Goal: Communication & Community: Answer question/provide support

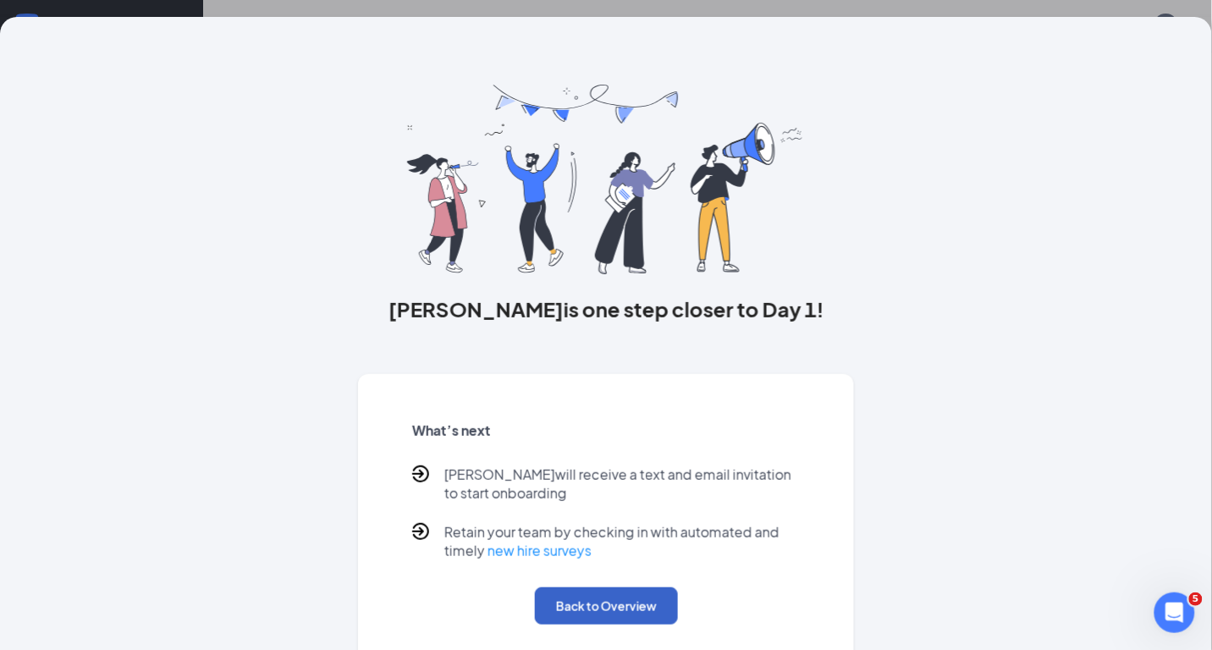
click at [607, 600] on button "Back to Overview" at bounding box center [606, 605] width 143 height 37
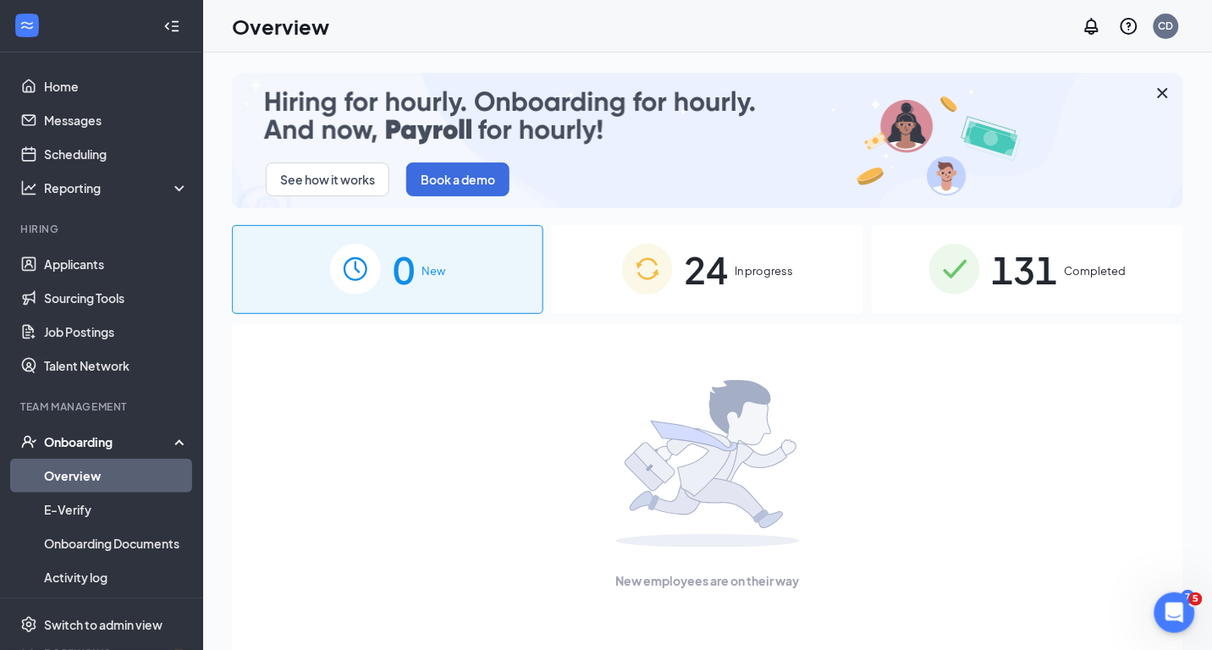
click at [719, 269] on span "24" at bounding box center [707, 269] width 44 height 58
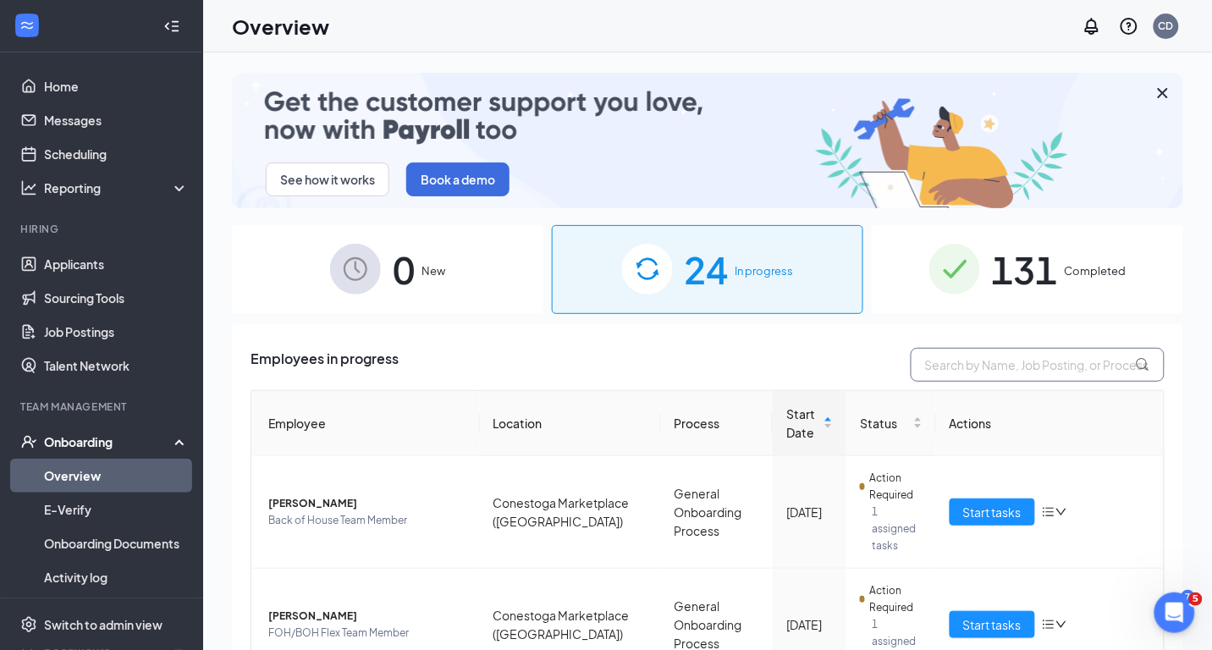
click at [1003, 361] on input "text" at bounding box center [1038, 365] width 254 height 34
type input "cAssie"
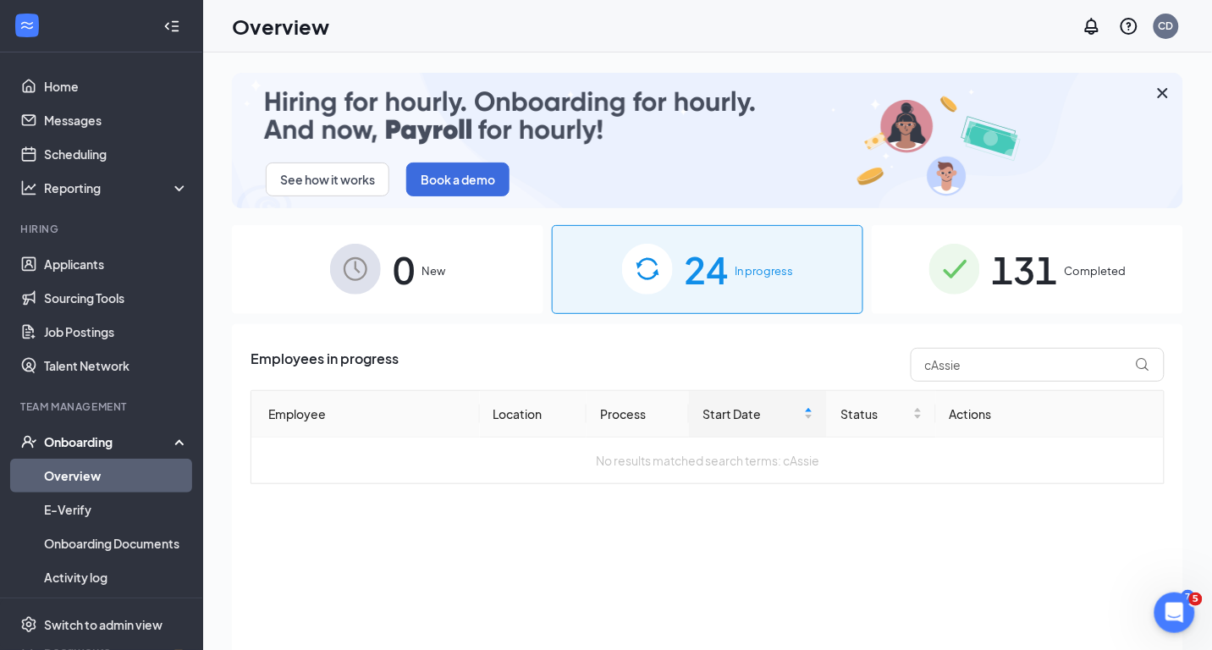
click at [964, 284] on img at bounding box center [954, 269] width 51 height 51
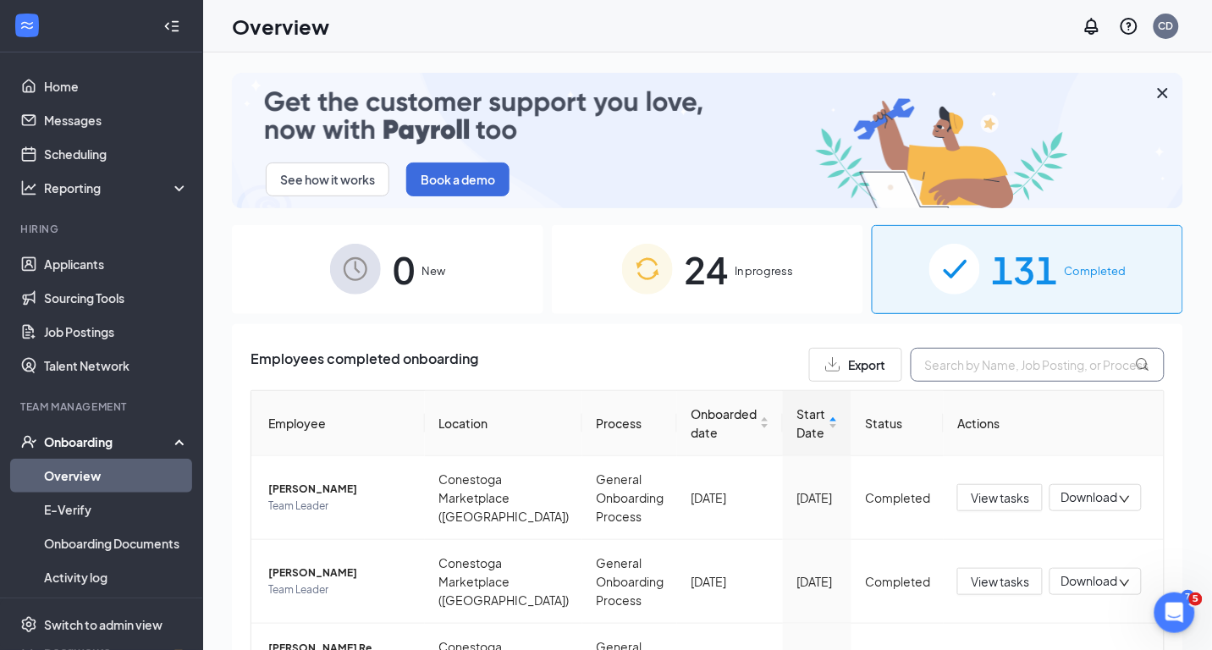
click at [968, 365] on input "text" at bounding box center [1038, 365] width 254 height 34
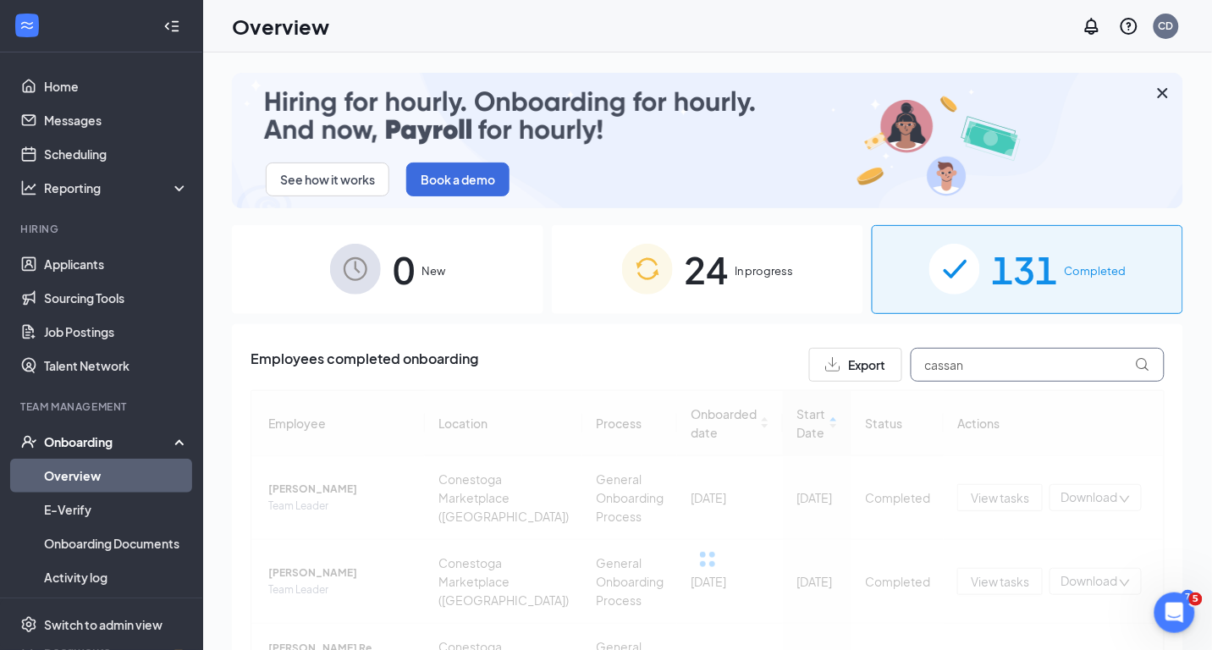
type input "cassand"
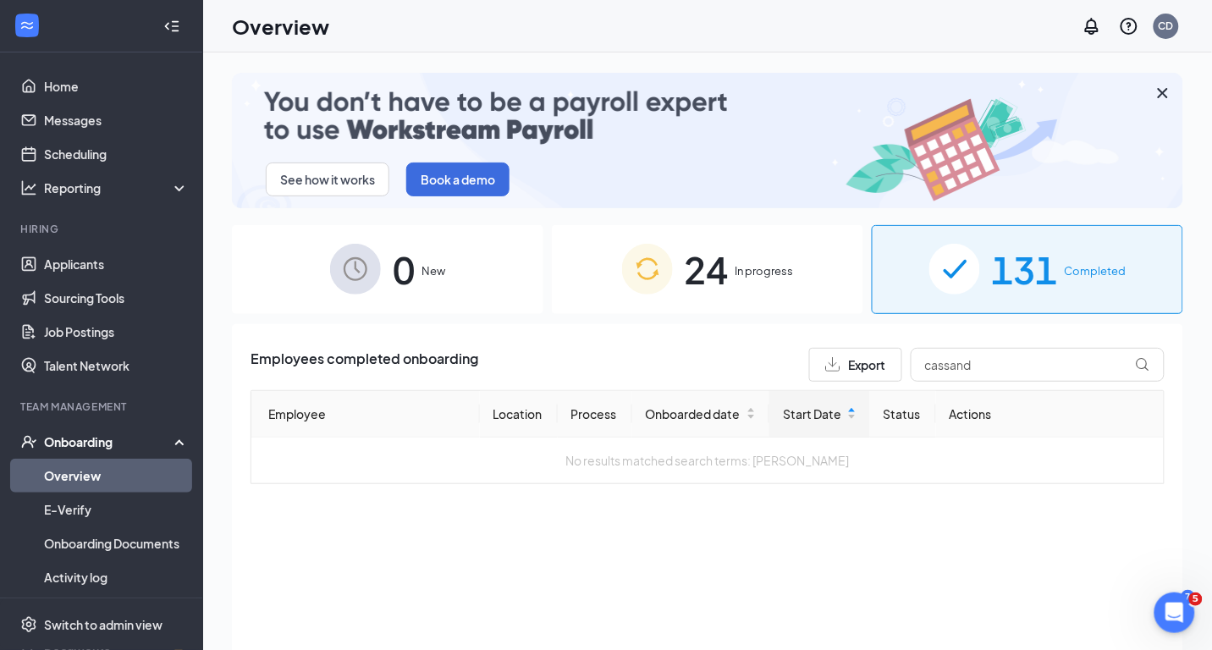
click at [747, 273] on span "In progress" at bounding box center [765, 270] width 58 height 17
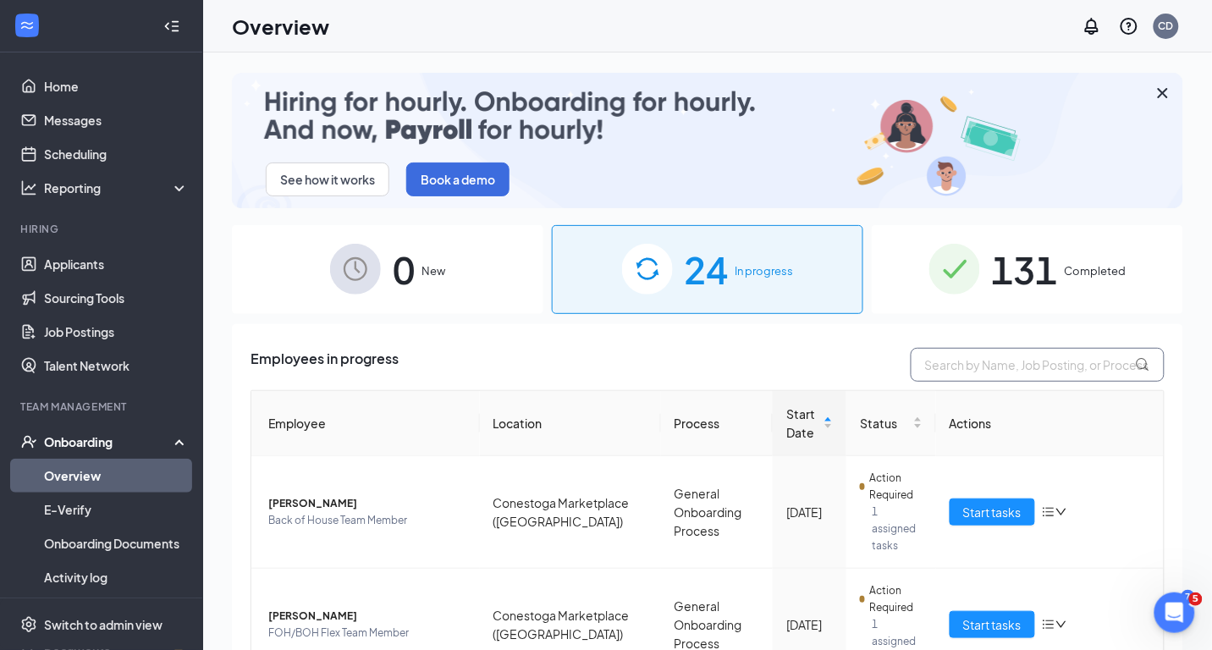
click at [969, 366] on input "text" at bounding box center [1038, 365] width 254 height 34
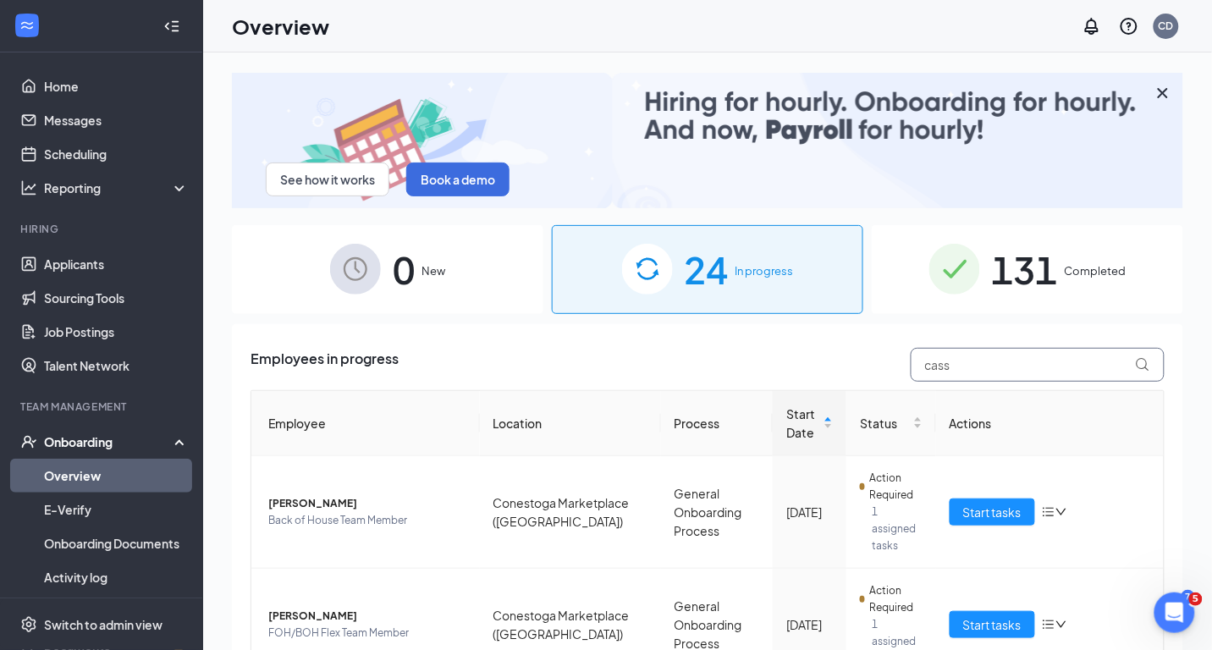
type input "cass"
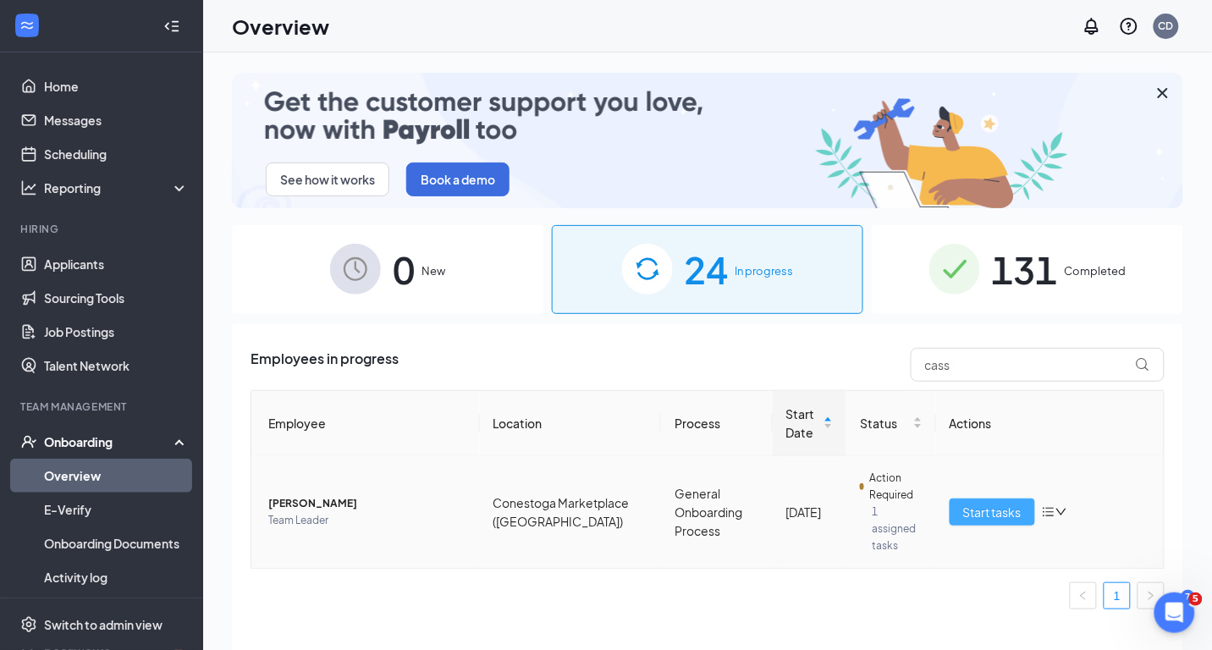
click at [968, 504] on span "Start tasks" at bounding box center [992, 512] width 58 height 19
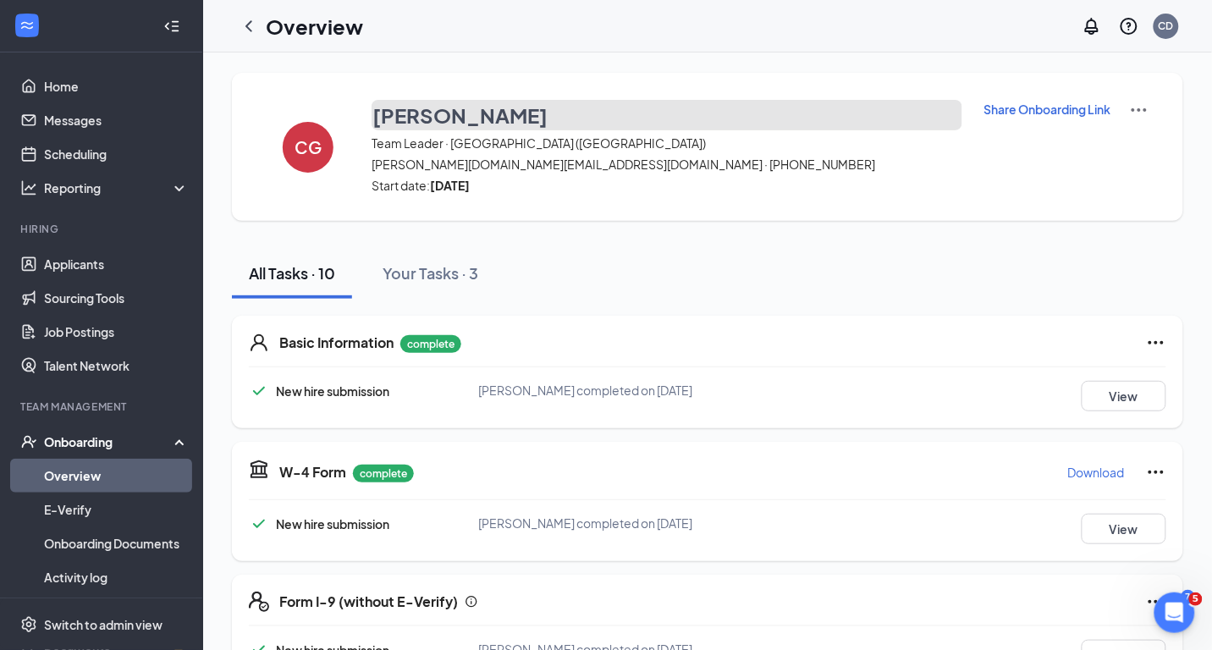
click at [430, 115] on h3 "[PERSON_NAME]" at bounding box center [459, 115] width 175 height 29
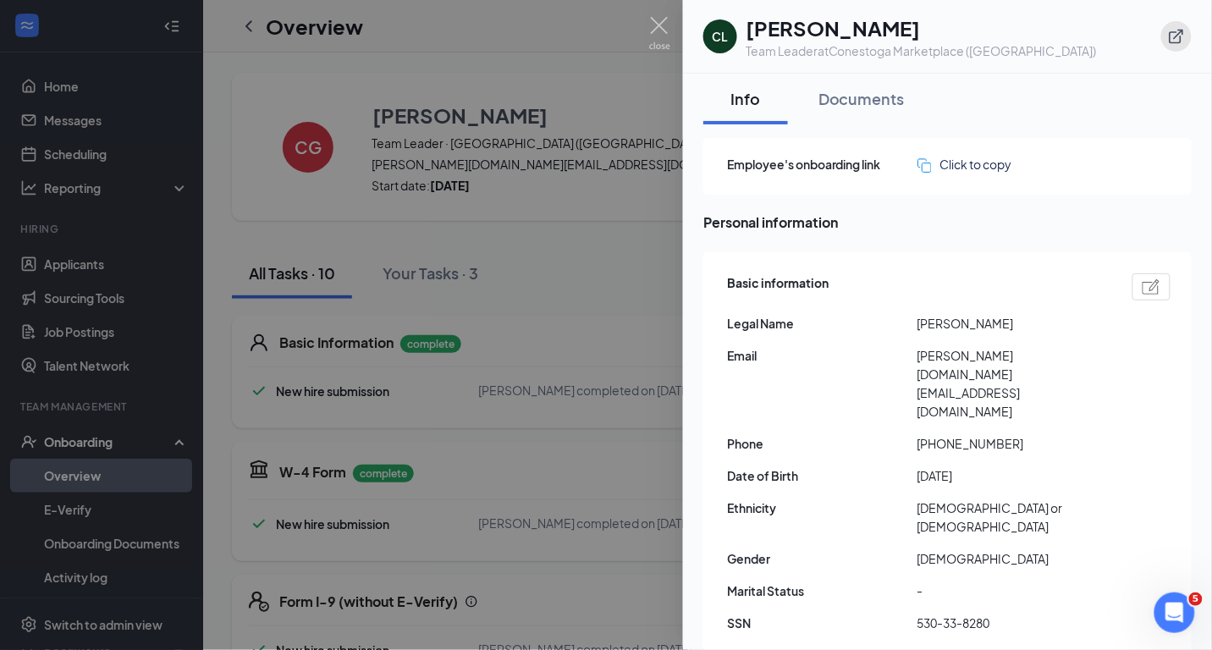
click at [1173, 31] on icon "ExternalLink" at bounding box center [1177, 37] width 14 height 14
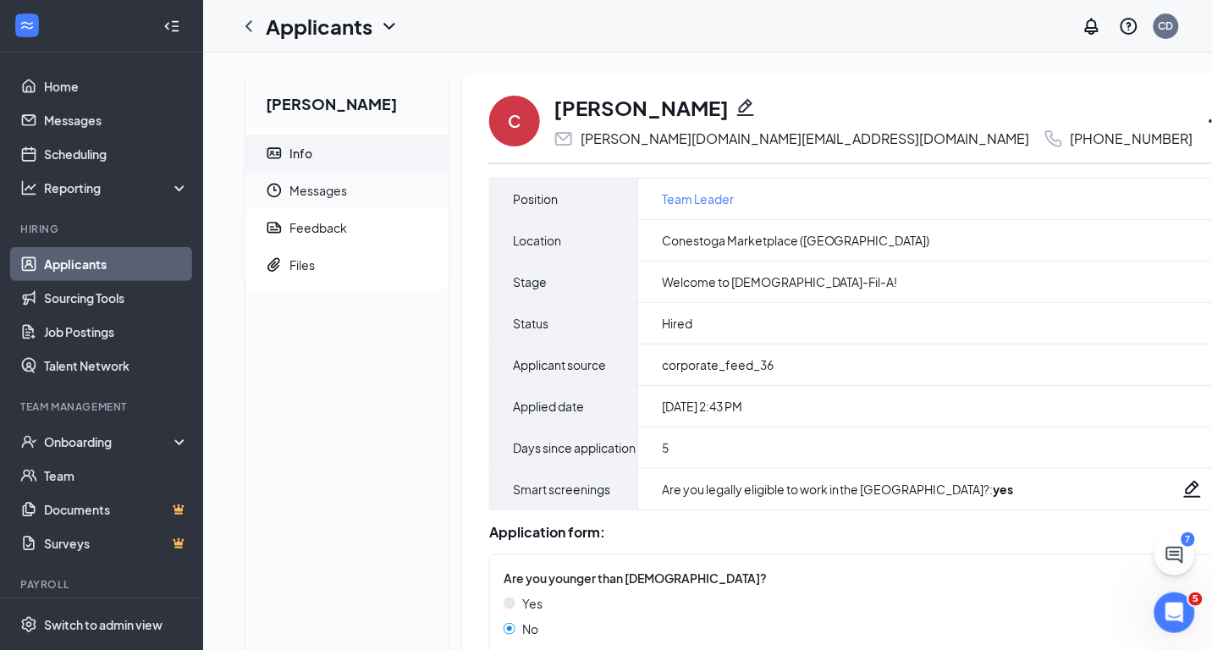
click at [306, 193] on span "Messages" at bounding box center [362, 190] width 146 height 37
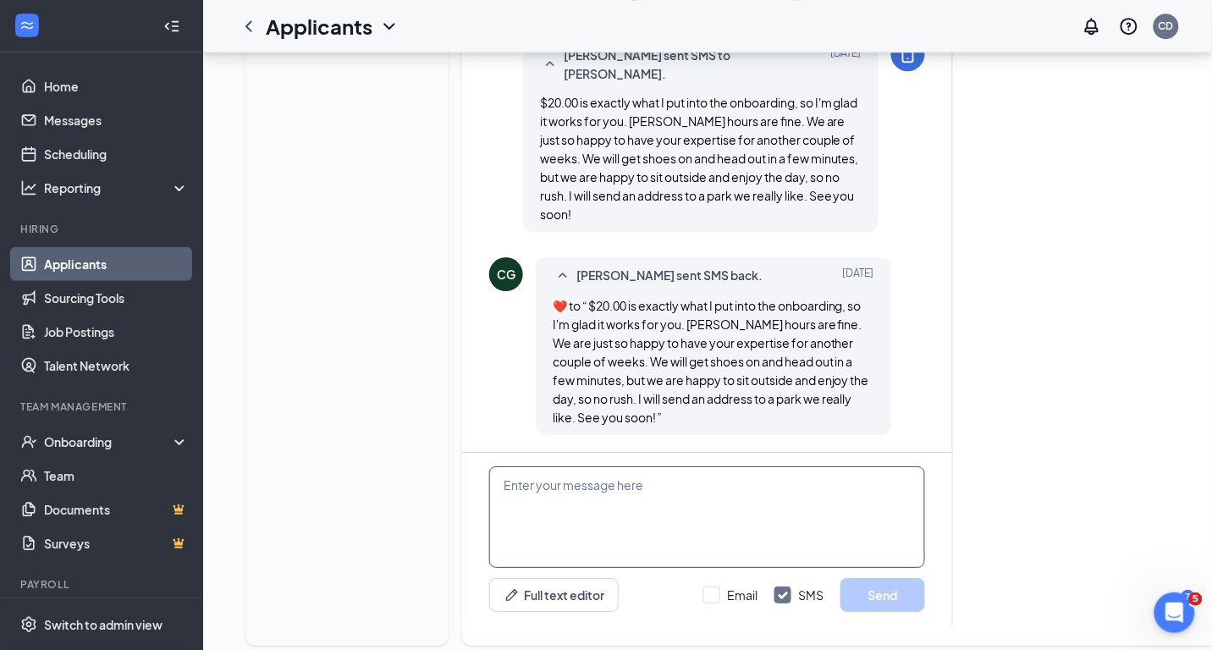
scroll to position [1347, 0]
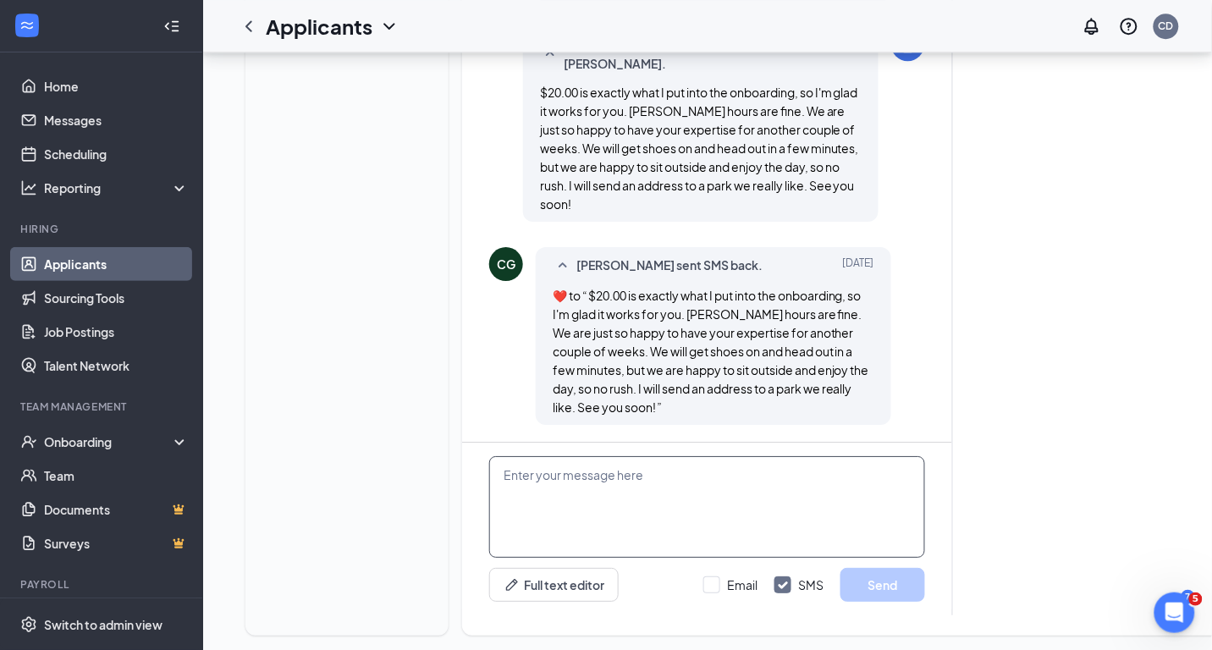
click at [650, 493] on textarea at bounding box center [707, 507] width 436 height 102
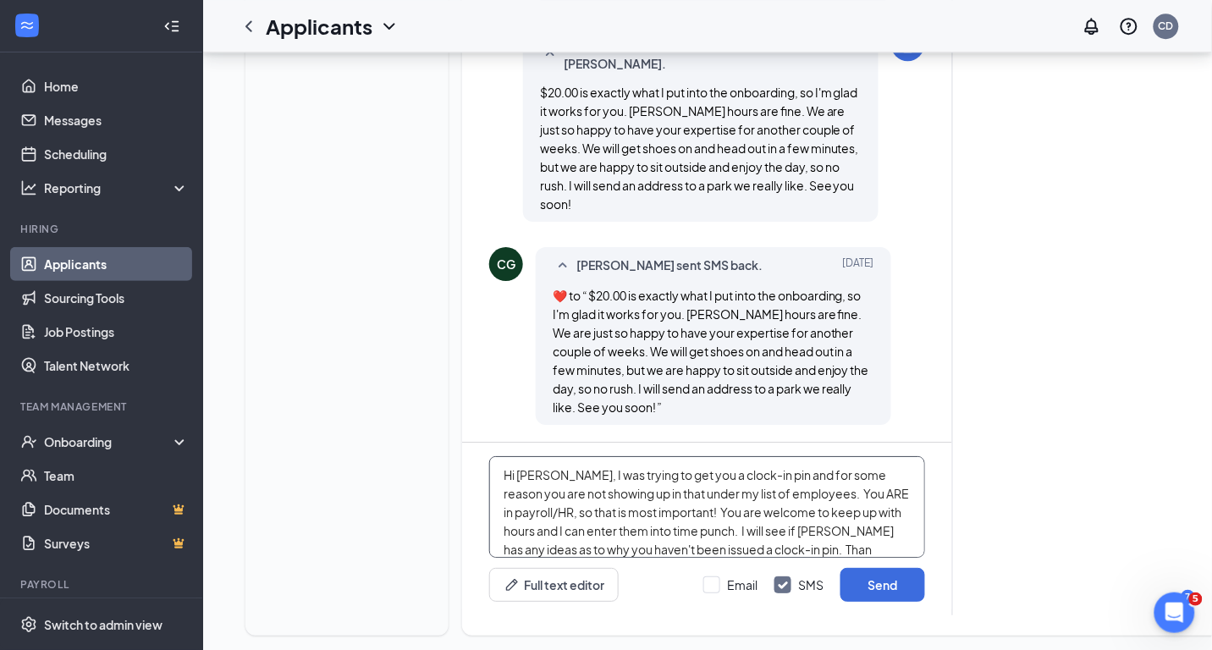
scroll to position [18, 0]
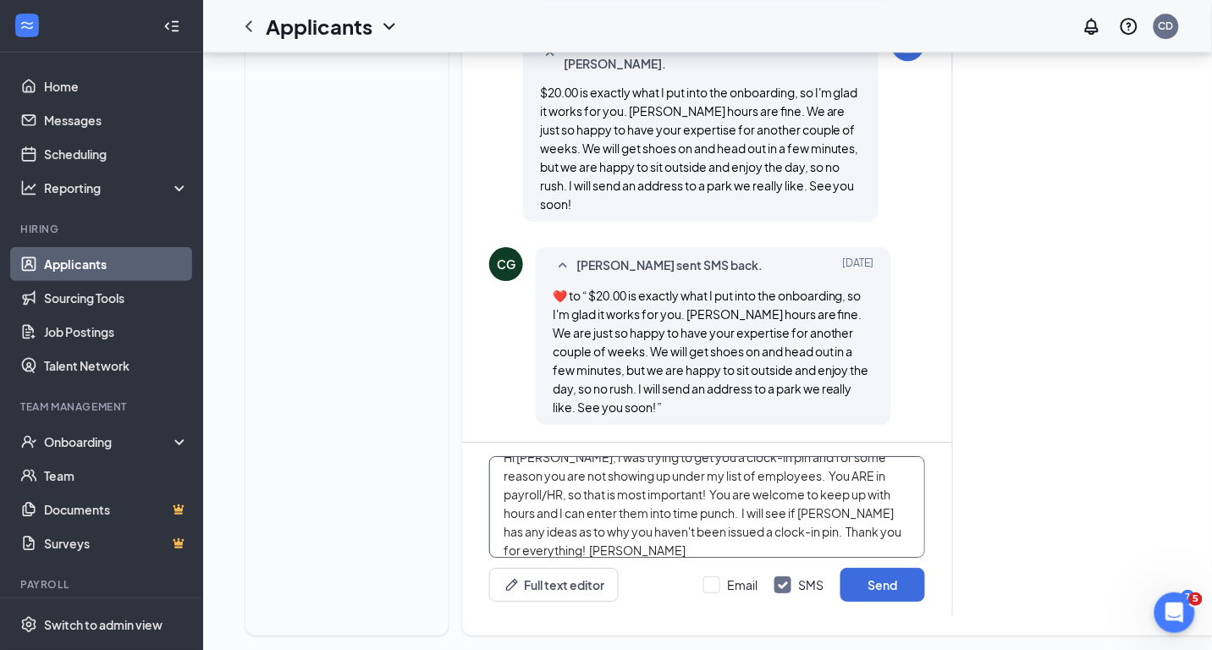
click at [785, 457] on textarea "Hi Cassie, I was trying to get you a clock-in pin and for some reason you are n…" at bounding box center [707, 507] width 436 height 102
type textarea "Hi Cassie, I was trying to get you a clock-in pin and for some reason you are n…"
click at [847, 568] on button "Send" at bounding box center [882, 585] width 85 height 34
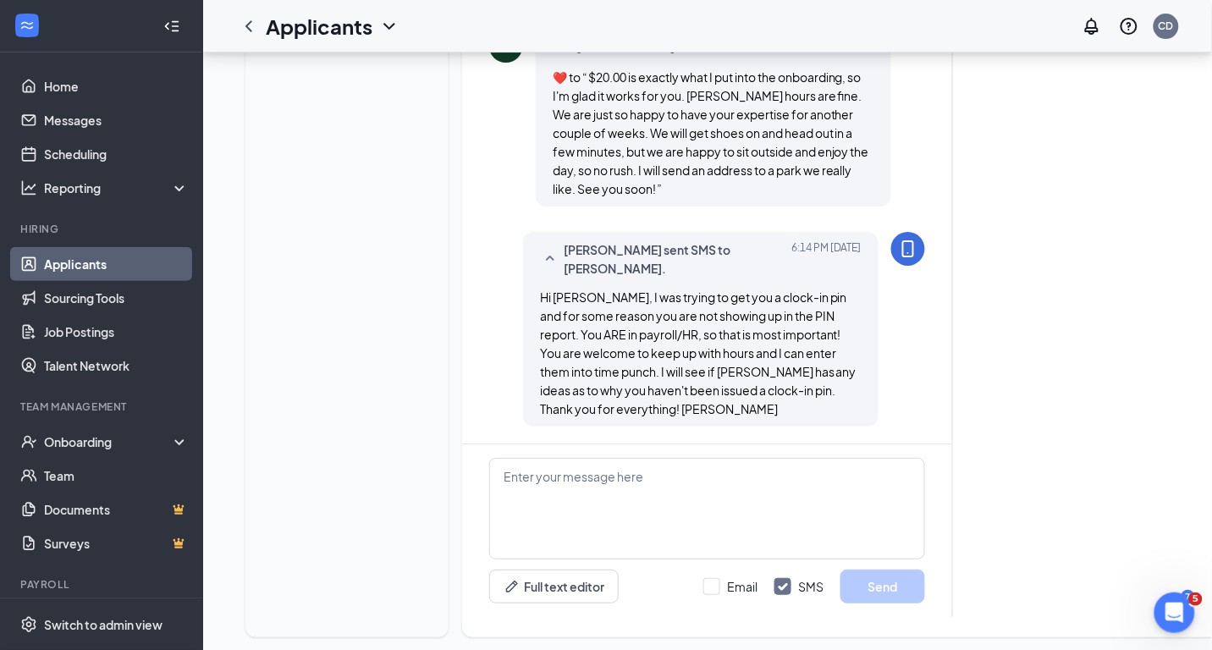
scroll to position [1568, 0]
